Goal: Book appointment/travel/reservation

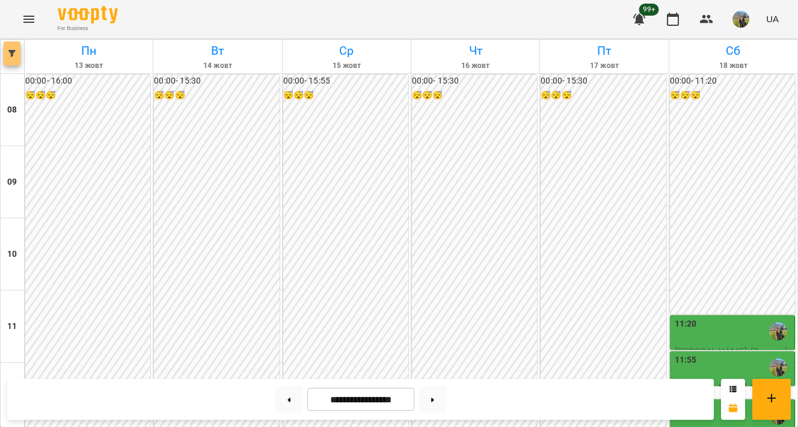
click at [11, 50] on icon "button" at bounding box center [11, 53] width 7 height 7
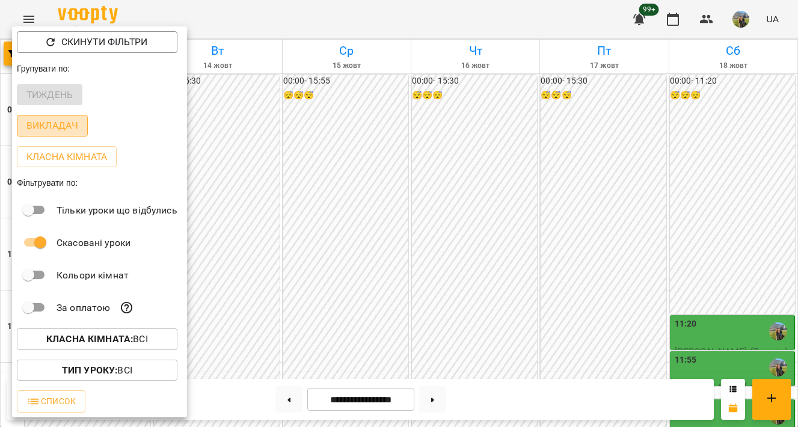
click at [46, 130] on p "Викладач" at bounding box center [52, 125] width 52 height 14
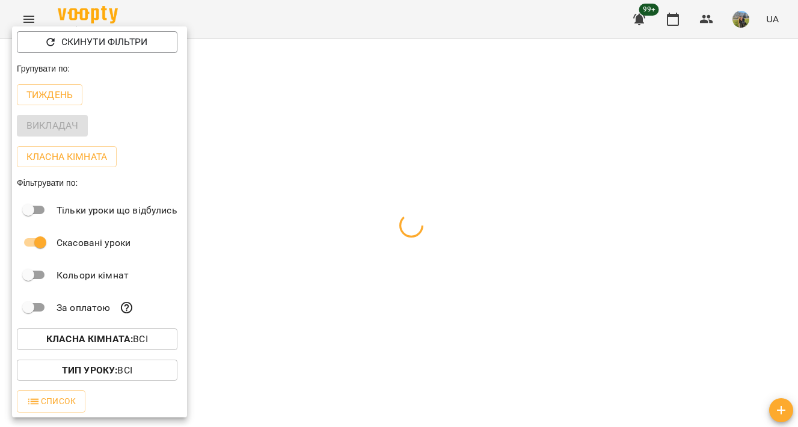
click at [349, 83] on div at bounding box center [399, 213] width 798 height 427
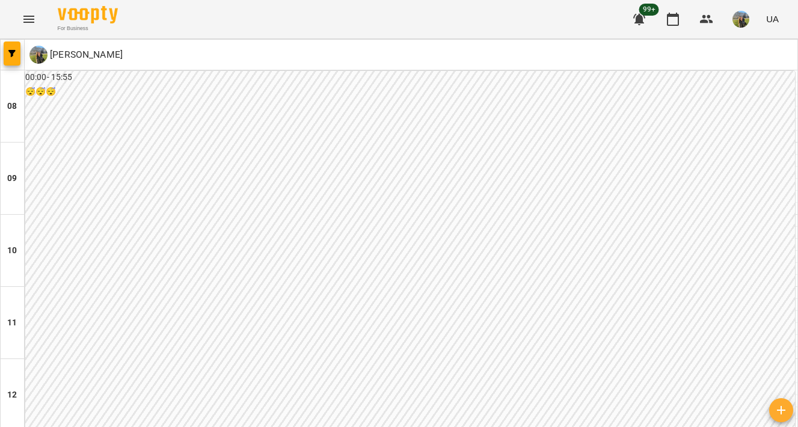
scroll to position [548, 0]
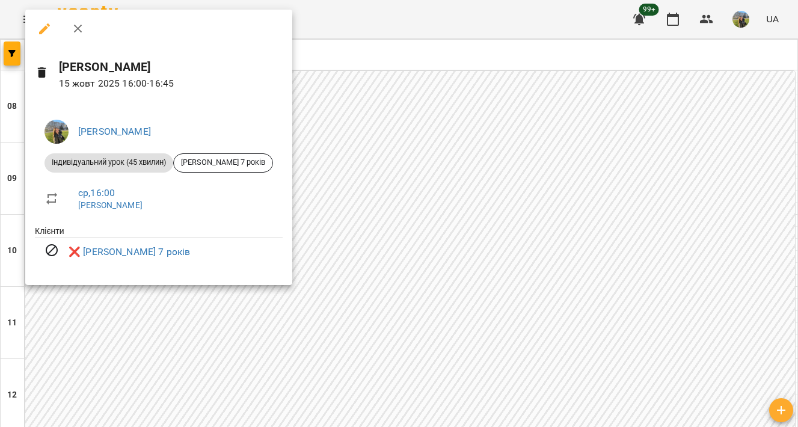
click at [476, 105] on div at bounding box center [399, 213] width 798 height 427
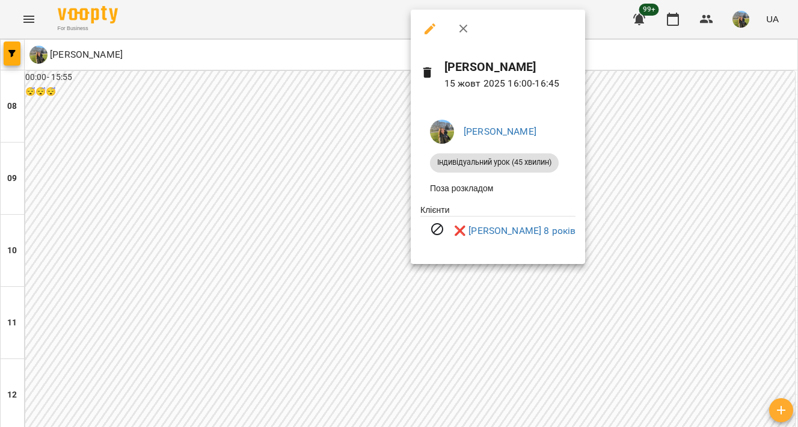
click at [677, 100] on div at bounding box center [399, 213] width 798 height 427
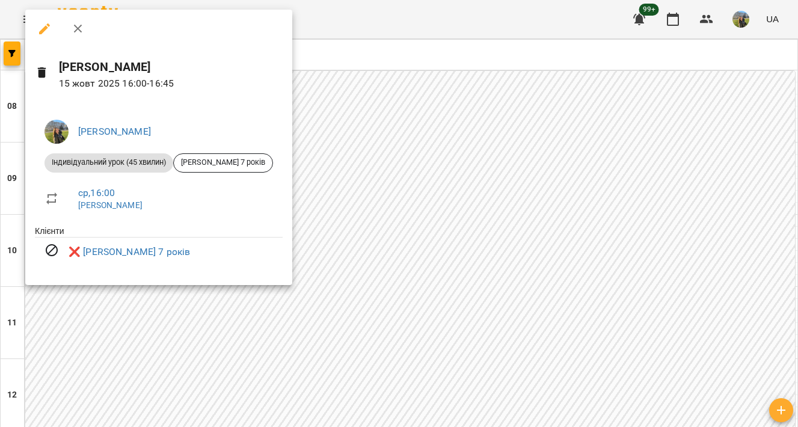
click at [549, 105] on div at bounding box center [399, 213] width 798 height 427
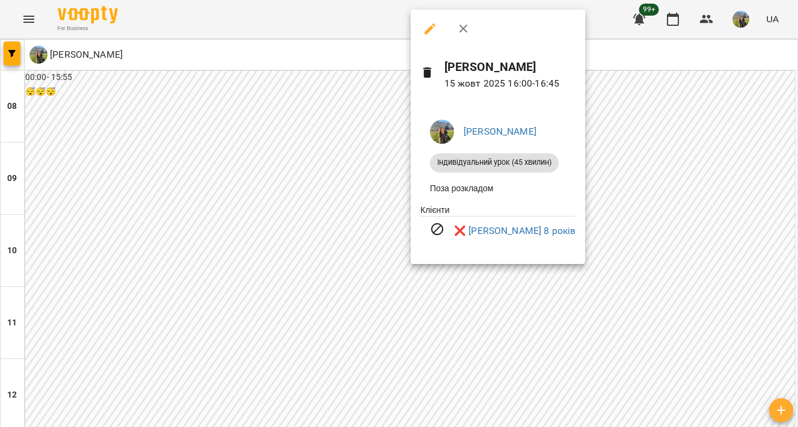
click at [700, 120] on div at bounding box center [399, 213] width 798 height 427
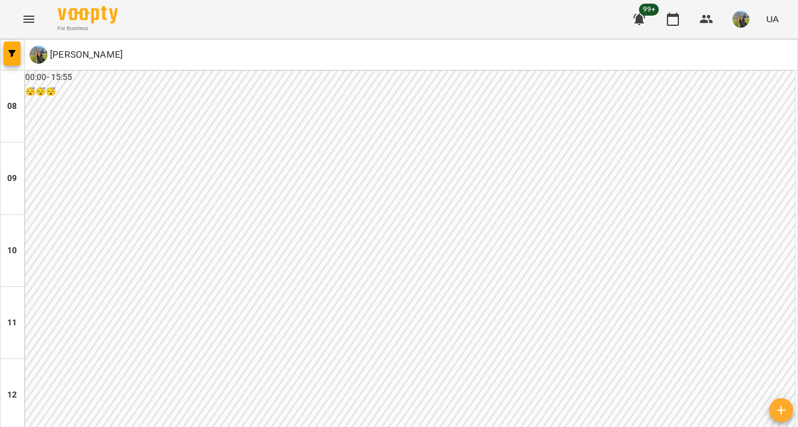
scroll to position [584, 0]
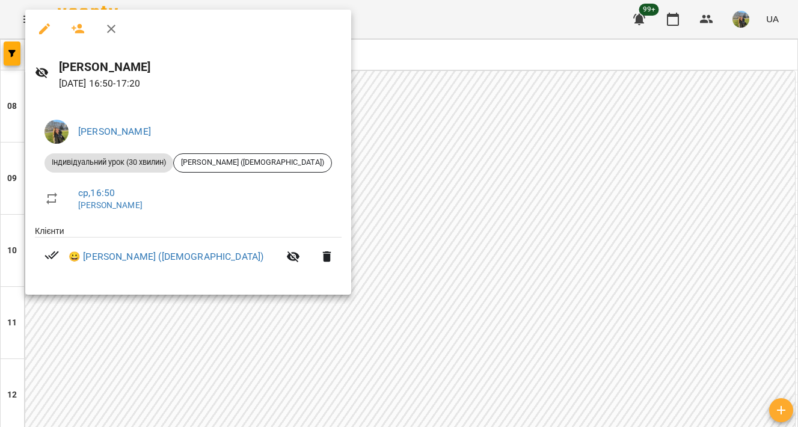
click at [619, 85] on div at bounding box center [399, 213] width 798 height 427
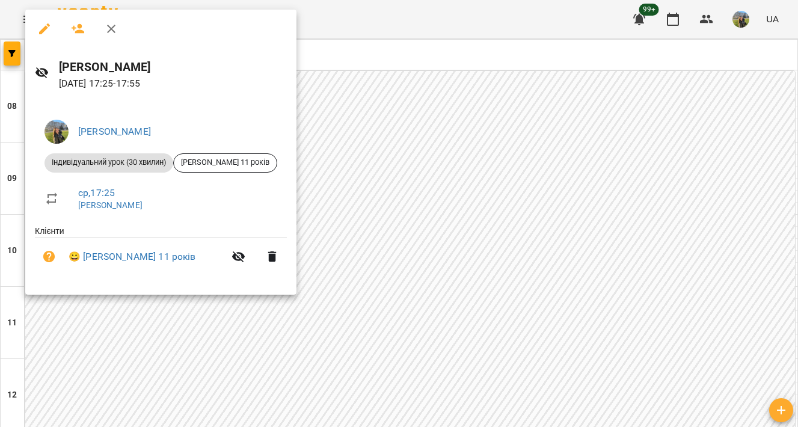
click at [534, 137] on div at bounding box center [399, 213] width 798 height 427
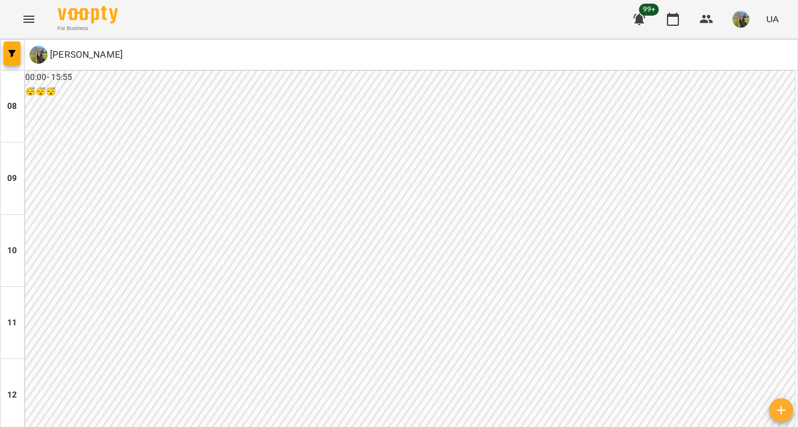
scroll to position [628, 0]
type input "**********"
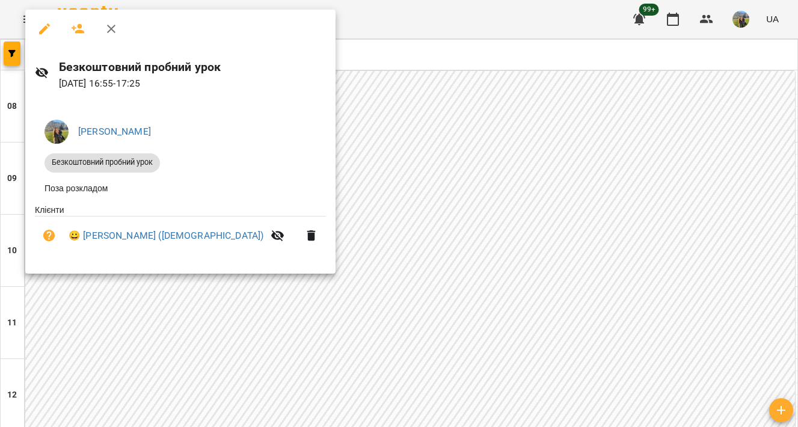
click at [409, 175] on div at bounding box center [399, 213] width 798 height 427
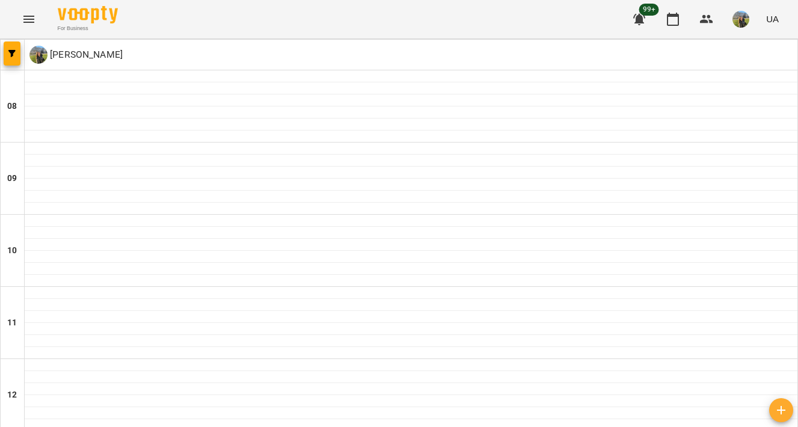
type input "**********"
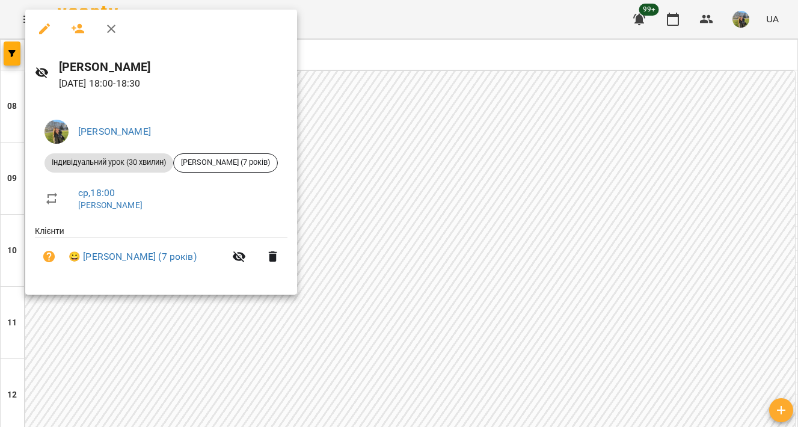
click at [406, 168] on div at bounding box center [399, 213] width 798 height 427
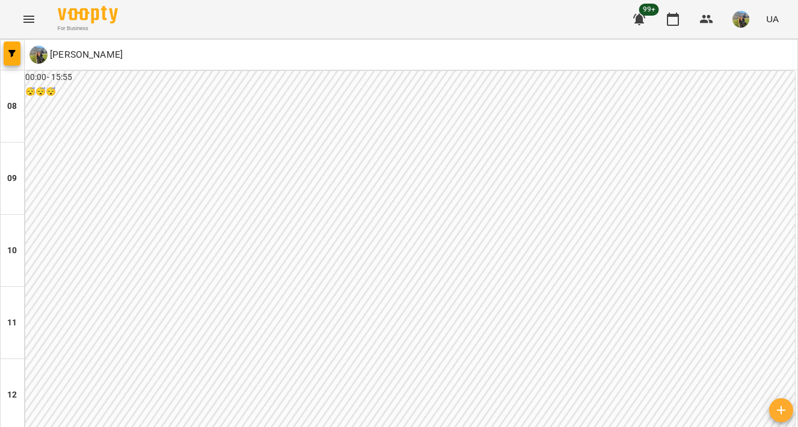
scroll to position [661, 0]
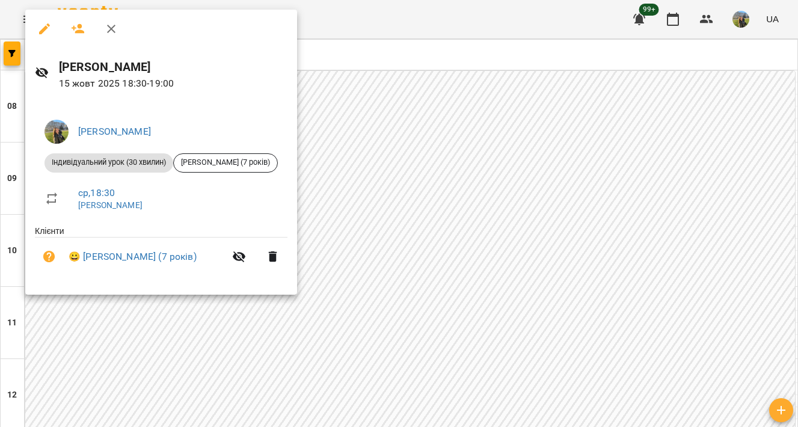
click at [391, 221] on div at bounding box center [399, 213] width 798 height 427
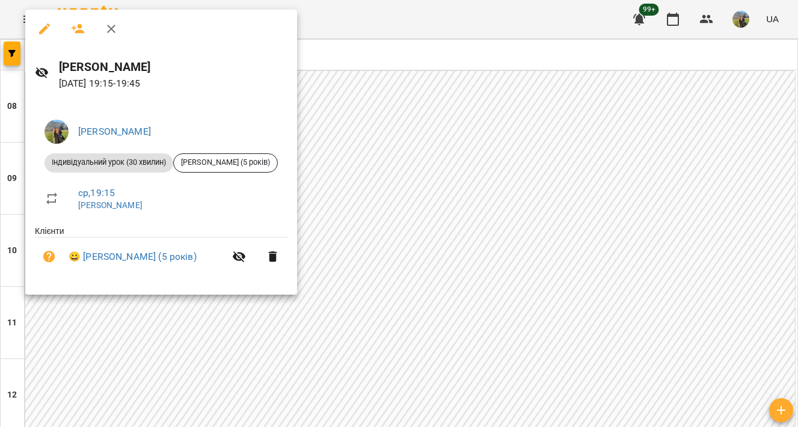
click at [438, 142] on div at bounding box center [399, 213] width 798 height 427
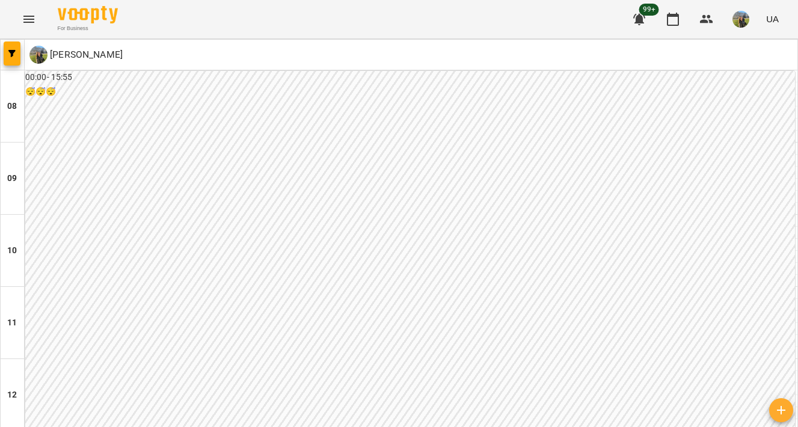
scroll to position [531, 0]
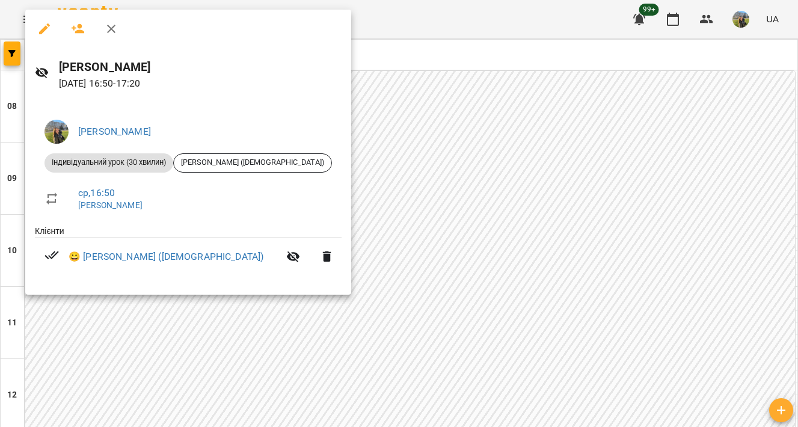
click at [385, 183] on div at bounding box center [399, 213] width 798 height 427
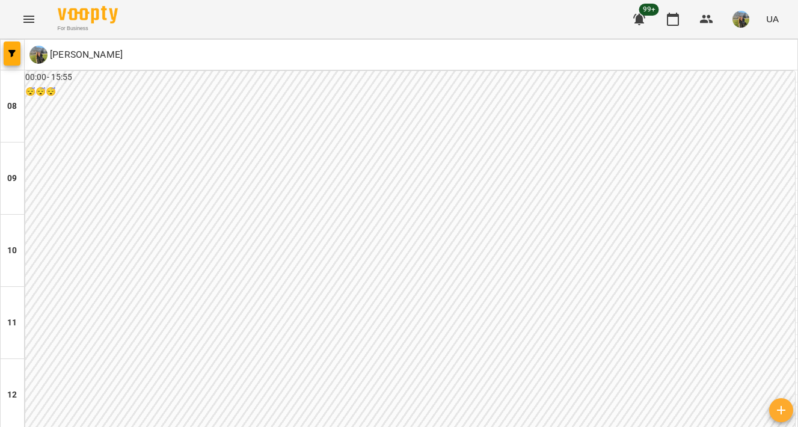
scroll to position [619, 0]
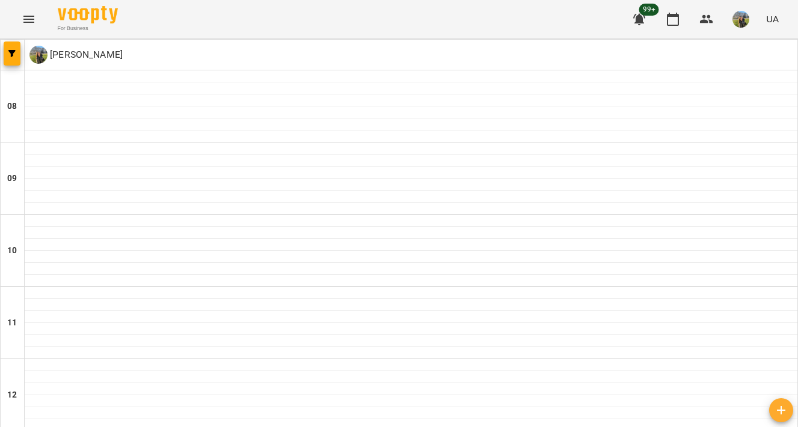
type input "**********"
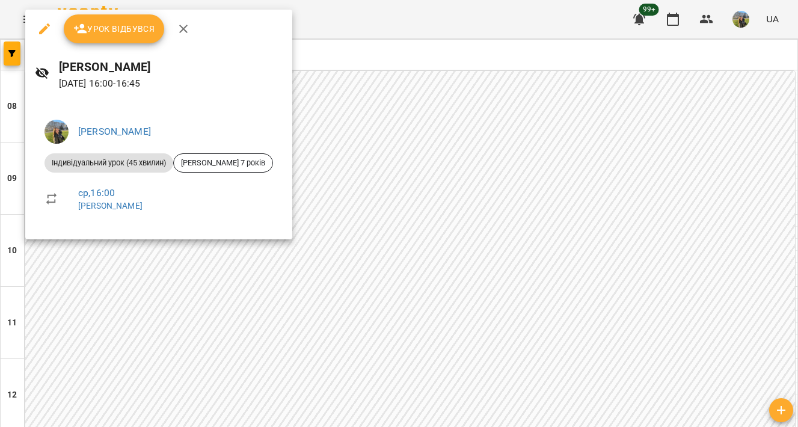
click at [484, 182] on div at bounding box center [399, 213] width 798 height 427
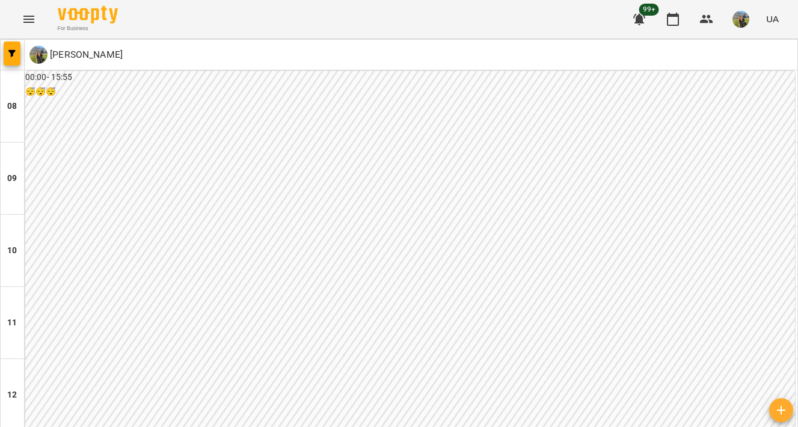
type input "**********"
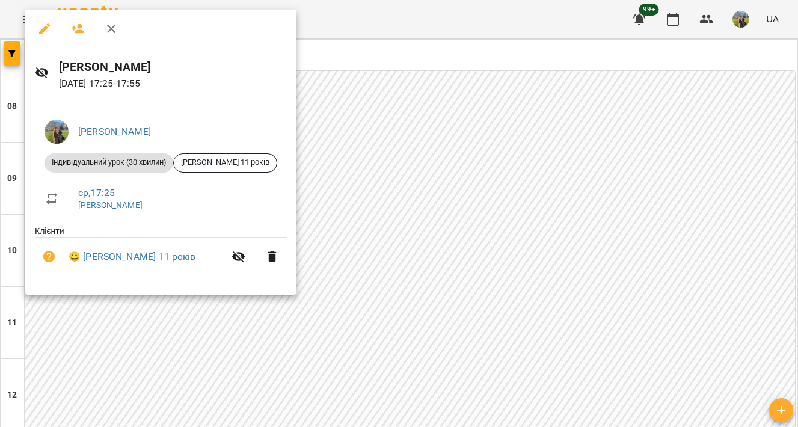
click at [539, 135] on div at bounding box center [399, 213] width 798 height 427
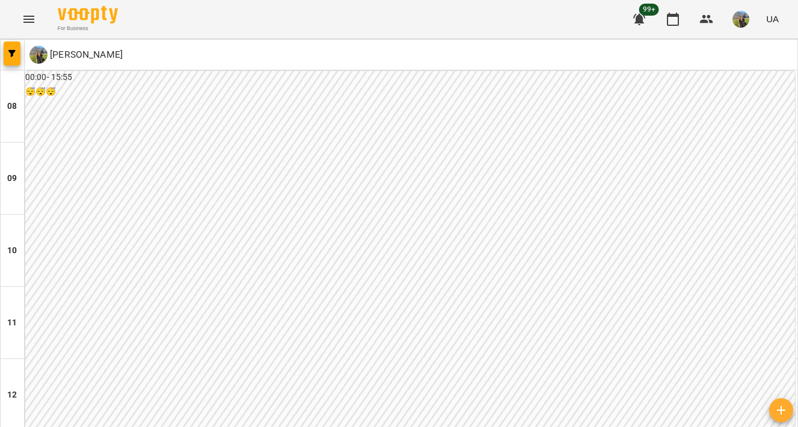
scroll to position [585, 0]
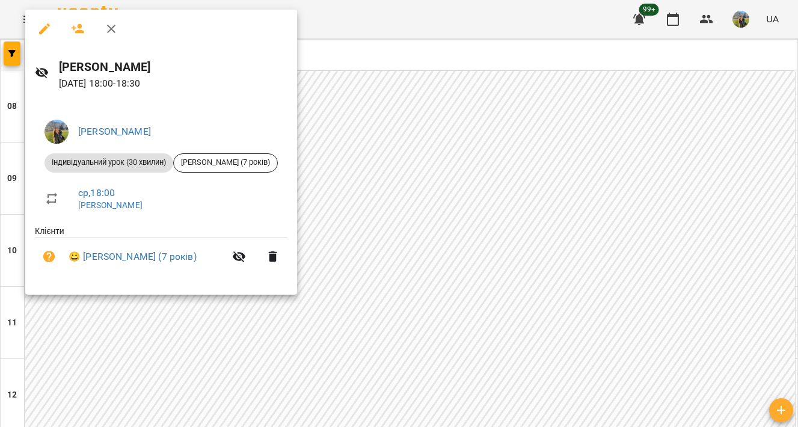
click at [385, 190] on div at bounding box center [399, 213] width 798 height 427
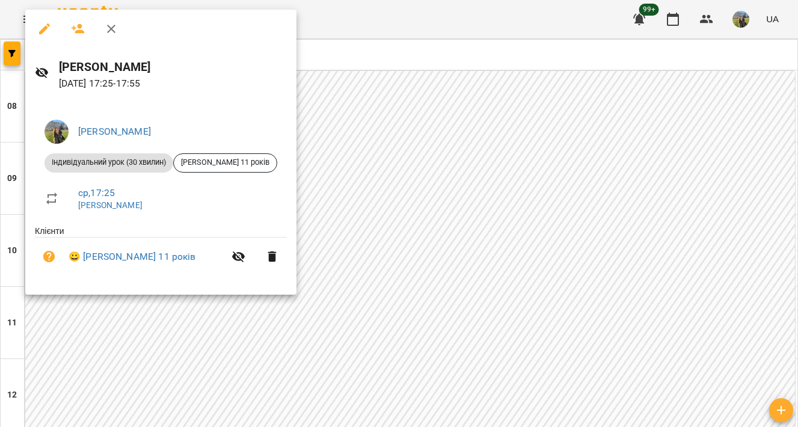
click at [424, 193] on div at bounding box center [399, 213] width 798 height 427
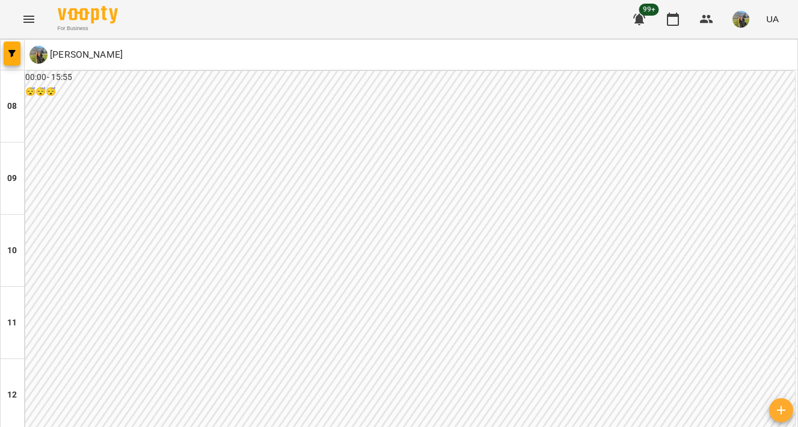
scroll to position [608, 0]
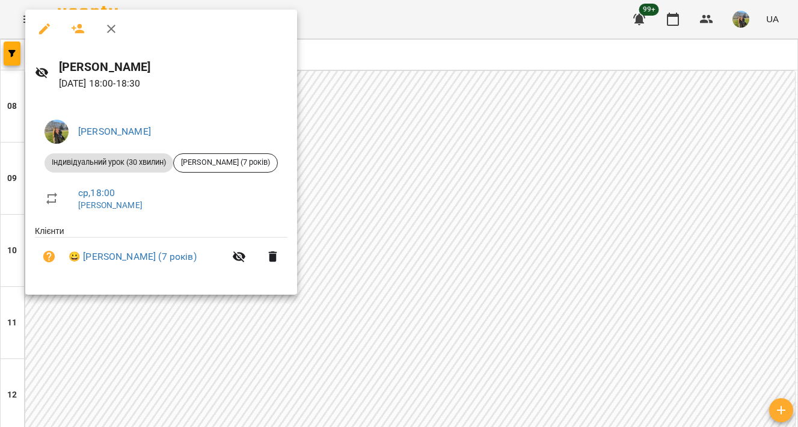
click at [426, 191] on div at bounding box center [399, 213] width 798 height 427
